Goal: Task Accomplishment & Management: Manage account settings

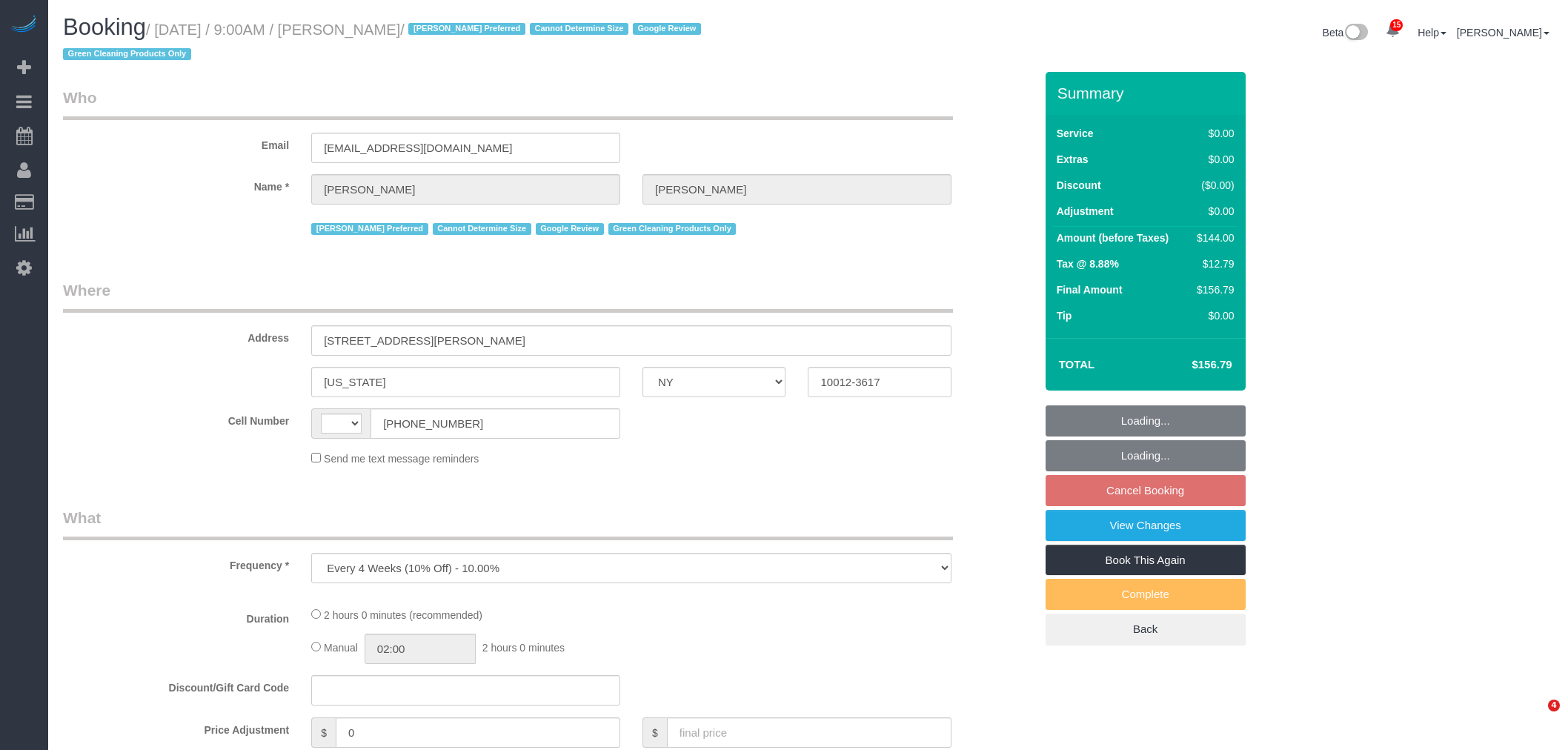
select select "NY"
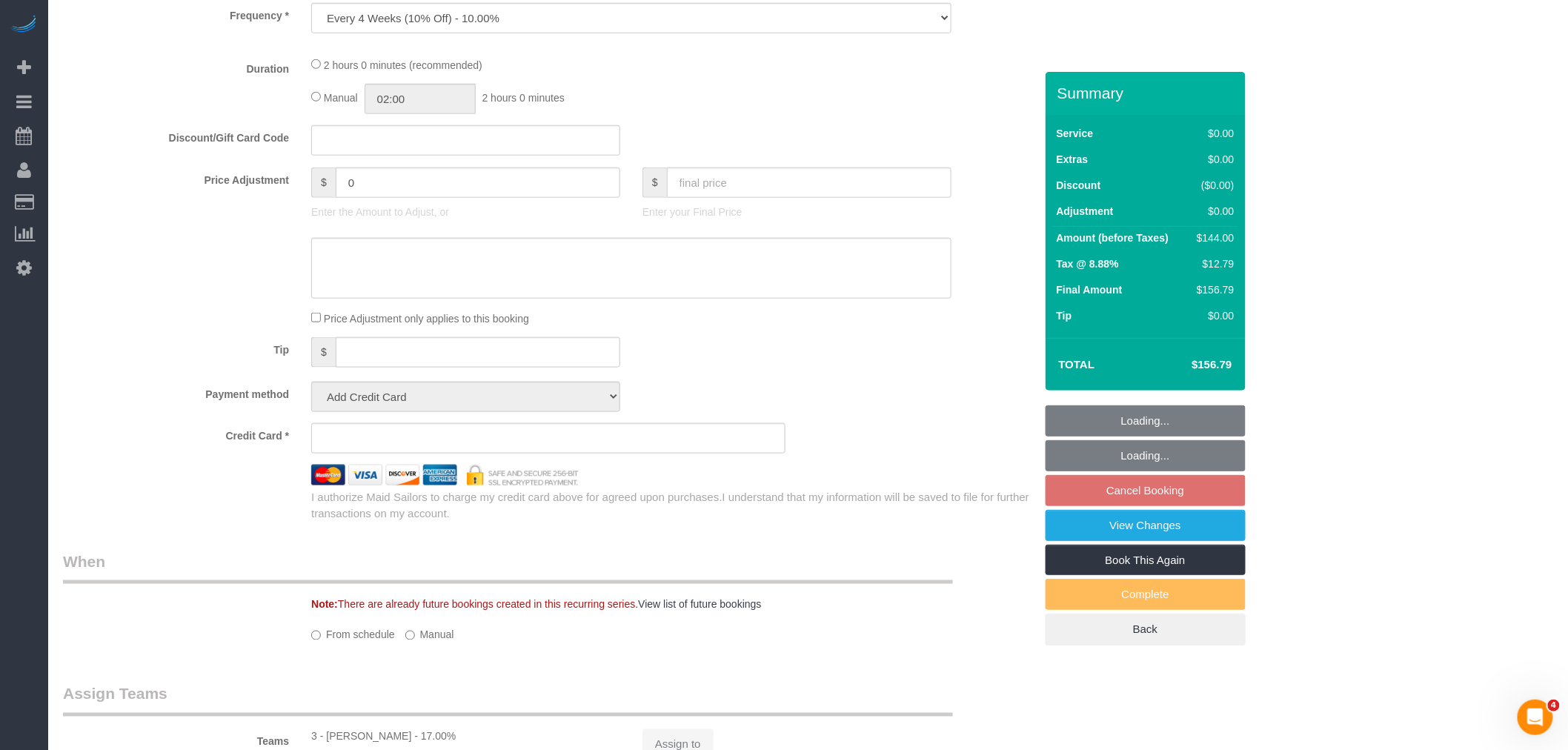
select select "string:[GEOGRAPHIC_DATA]"
select select "number:57"
select select "number:70"
select select "number:15"
select select "number:5"
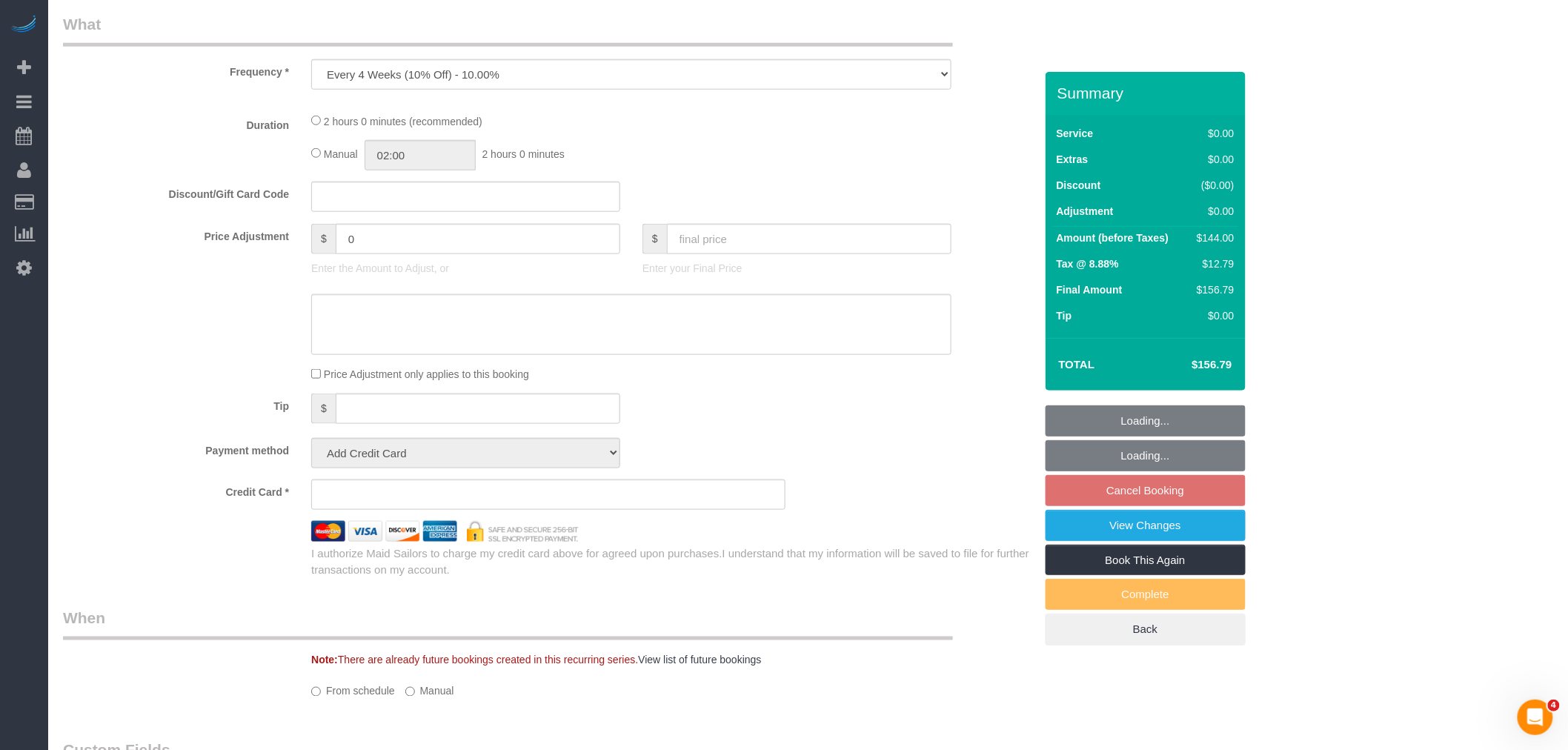
scroll to position [550, 0]
select select "object:4131"
select select "string:stripe-pm_1RZyGd4VGloSiKo7MSw5QcVr"
select select "spot2"
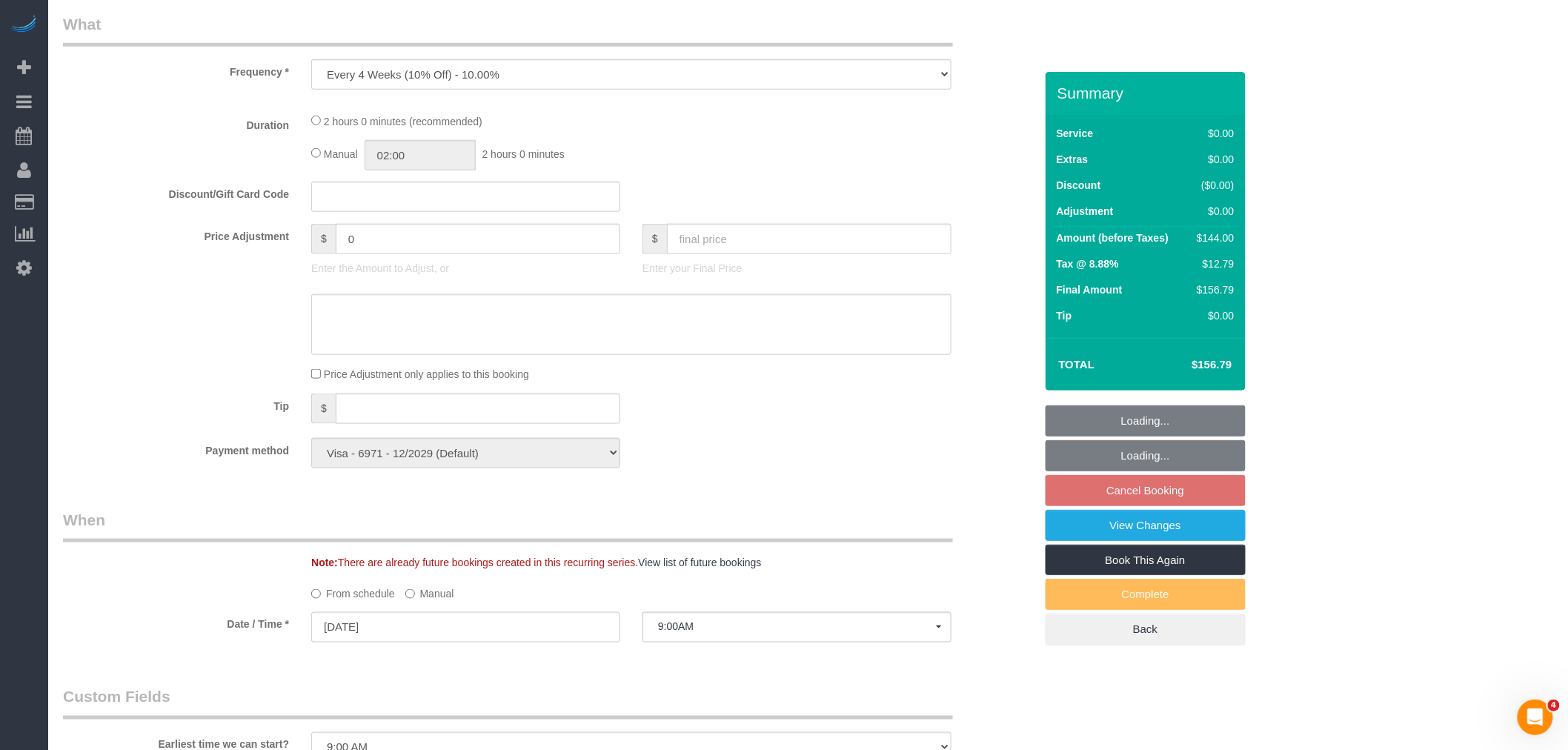
select select "1"
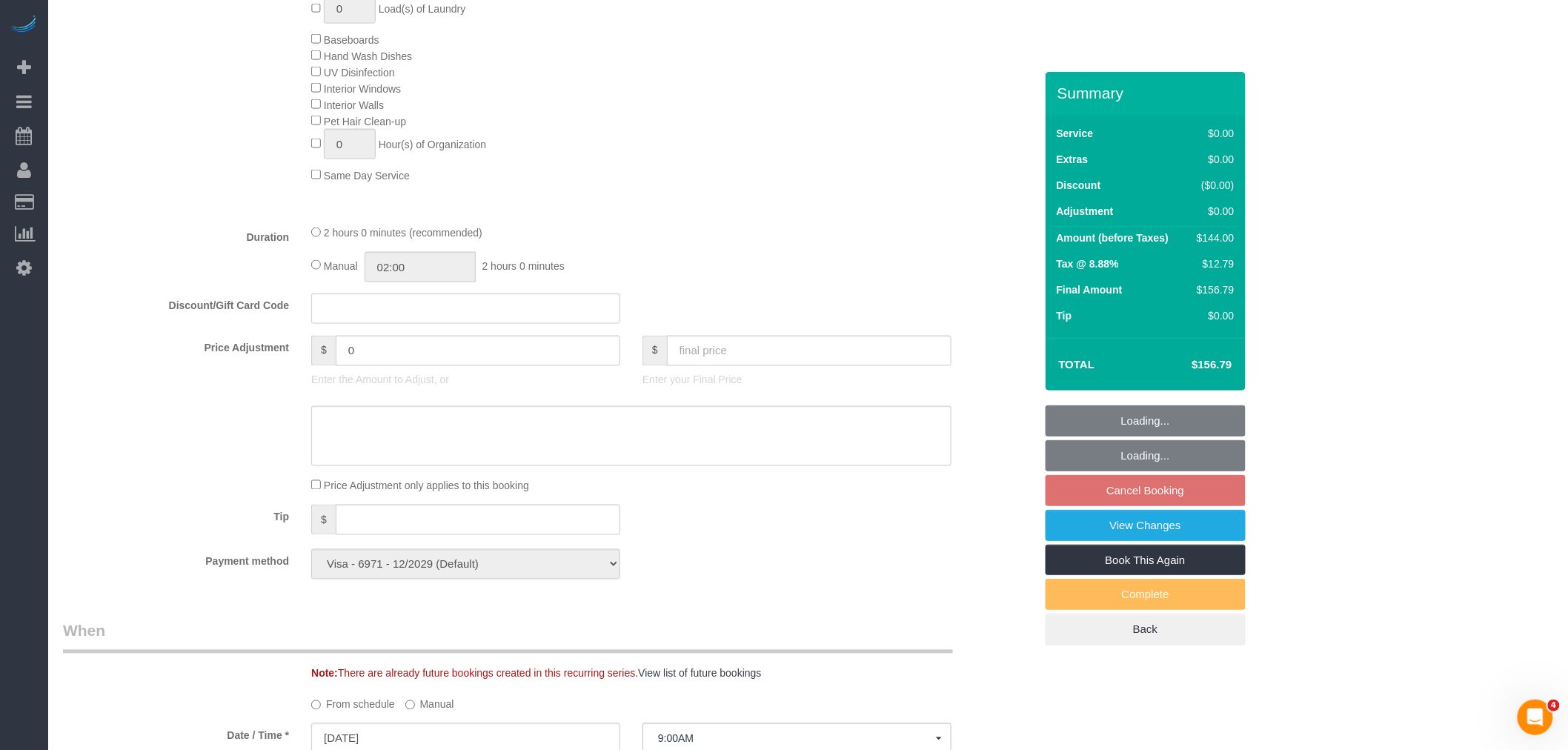
select select "1"
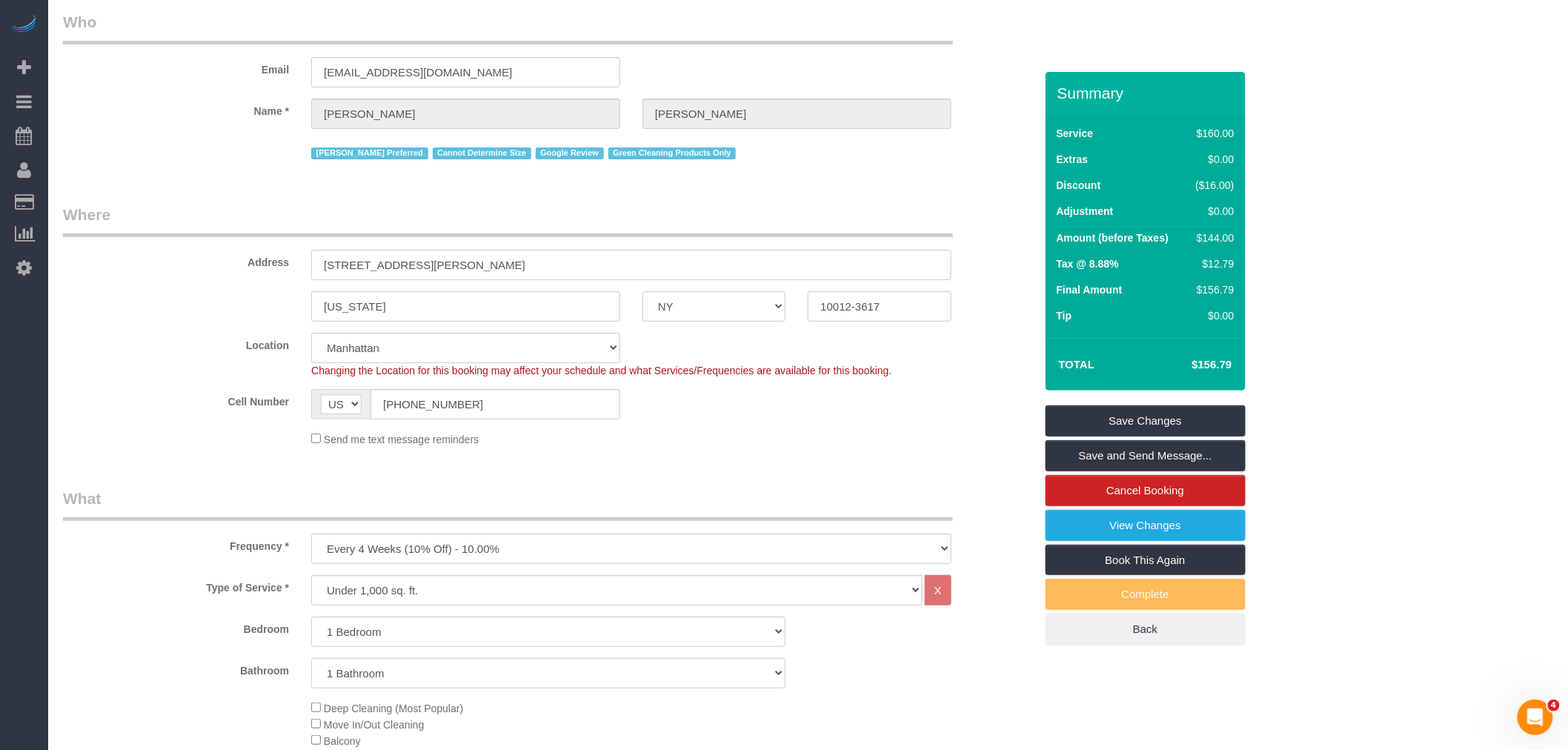
scroll to position [0, 0]
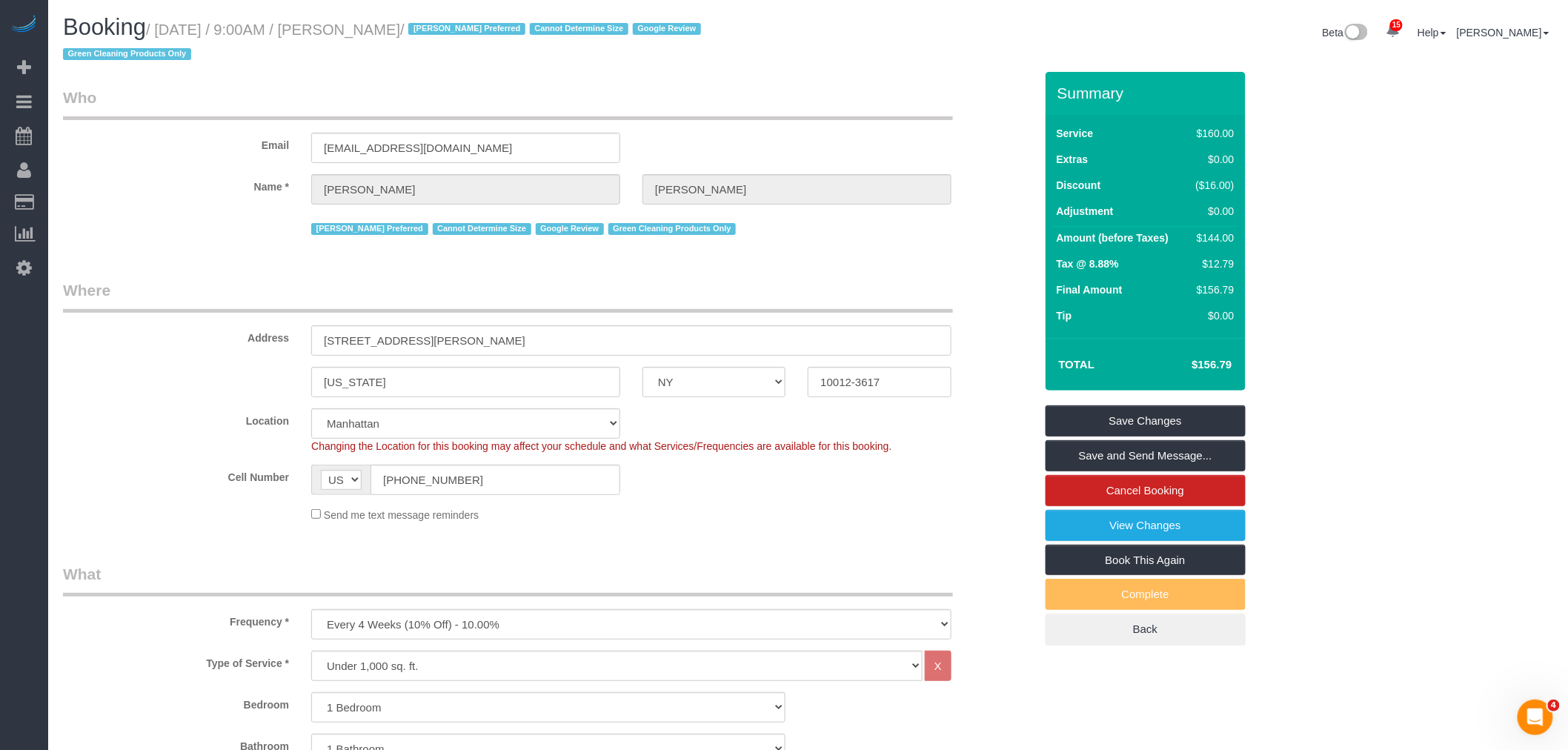
click at [394, 33] on small "/ [DATE] / 9:00AM / [PERSON_NAME] / [PERSON_NAME] Preferred Cannot Determine Si…" at bounding box center [384, 43] width 643 height 42
click at [381, 29] on small "/ [DATE] / 9:00AM / [PERSON_NAME] / [PERSON_NAME] Preferred Cannot Determine Si…" at bounding box center [384, 43] width 643 height 42
drag, startPoint x: 381, startPoint y: 29, endPoint x: 421, endPoint y: 27, distance: 40.0
click at [381, 28] on small "/ [DATE] / 9:00AM / [PERSON_NAME] / [PERSON_NAME] Preferred Cannot Determine Si…" at bounding box center [384, 43] width 643 height 42
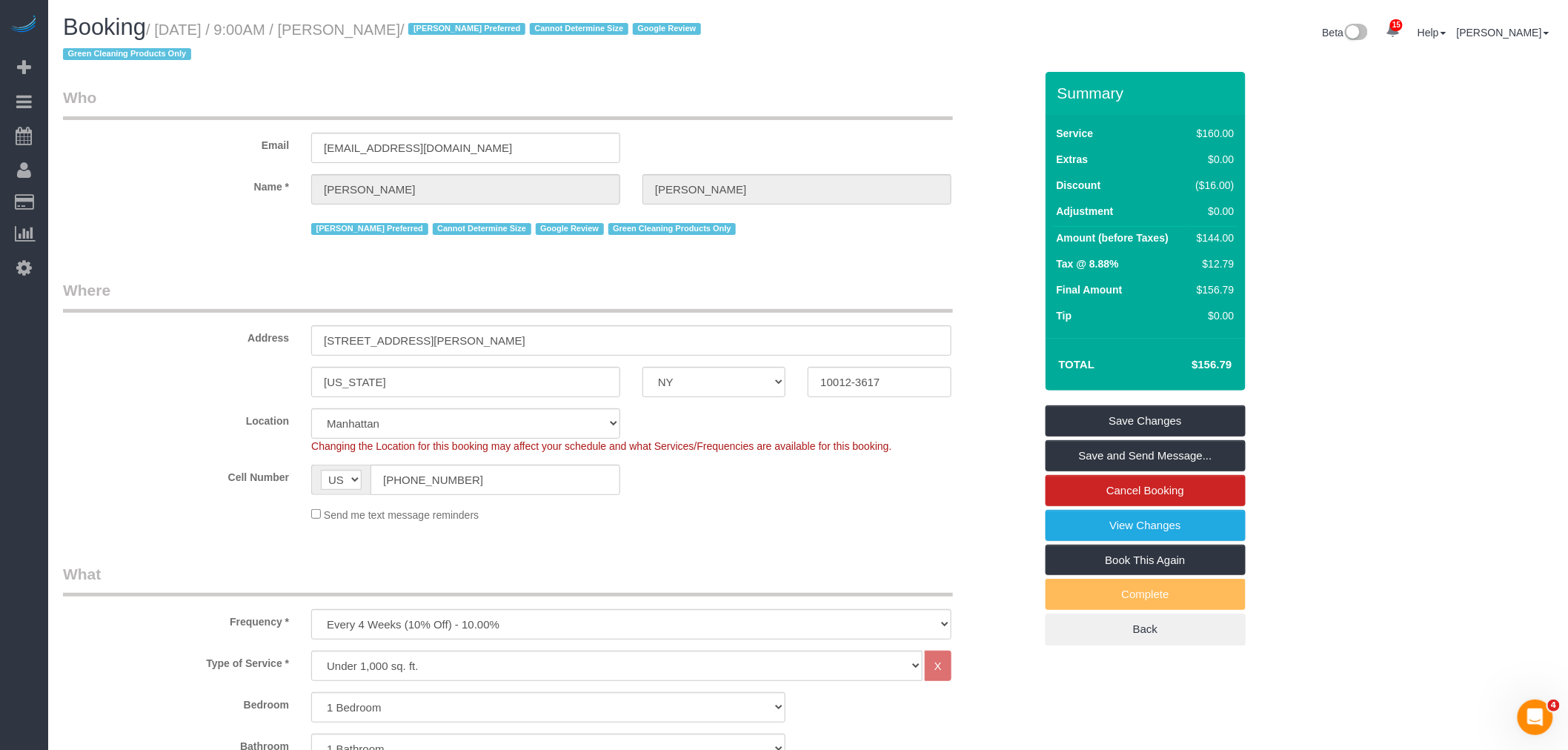
click at [421, 27] on small "/ [DATE] / 9:00AM / [PERSON_NAME] / [PERSON_NAME] Preferred Cannot Determine Si…" at bounding box center [384, 43] width 643 height 42
copy small "[PERSON_NAME]"
